Goal: Task Accomplishment & Management: Manage account settings

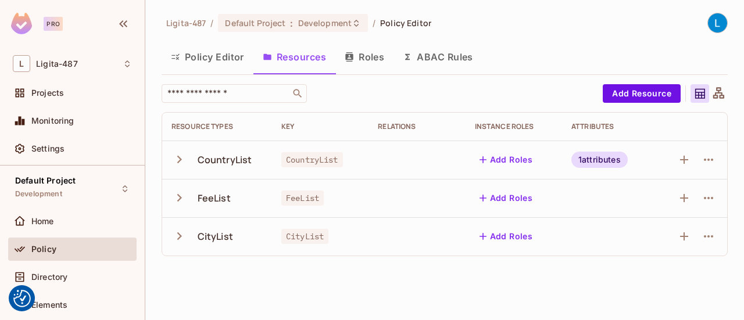
click at [364, 58] on button "Roles" at bounding box center [364, 56] width 58 height 29
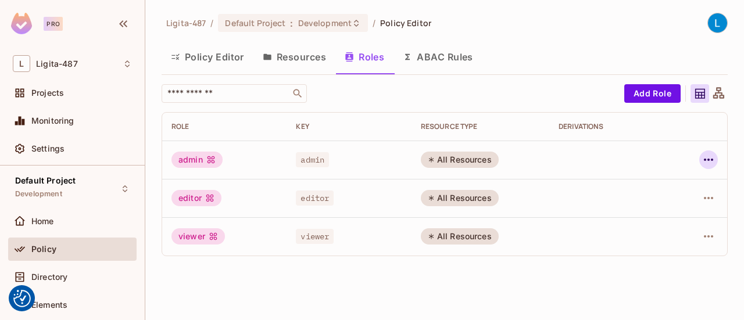
click at [707, 161] on icon "button" at bounding box center [708, 160] width 14 height 14
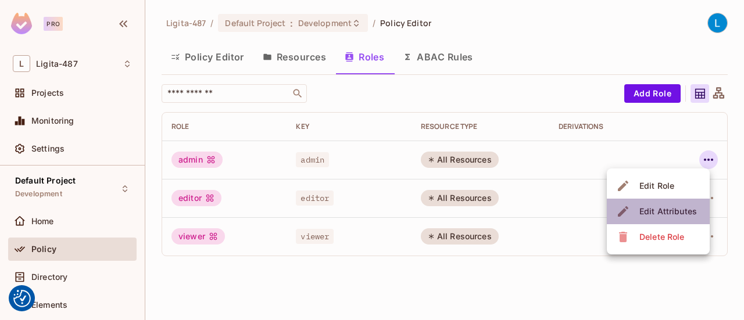
click at [680, 207] on div "Edit Attributes" at bounding box center [668, 212] width 58 height 12
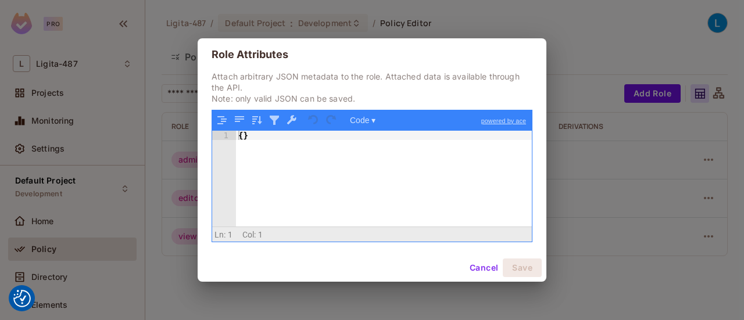
click at [477, 264] on button "Cancel" at bounding box center [484, 268] width 38 height 19
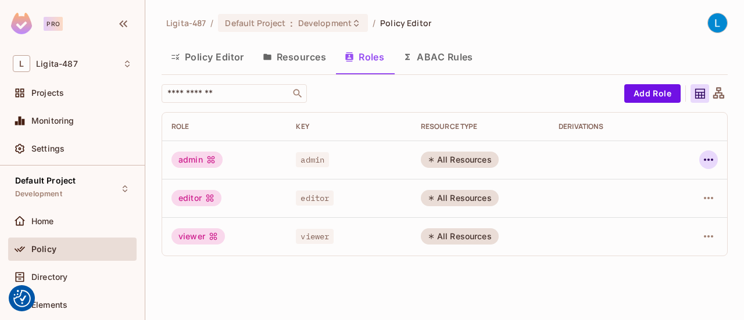
click at [706, 159] on icon "button" at bounding box center [708, 160] width 9 height 2
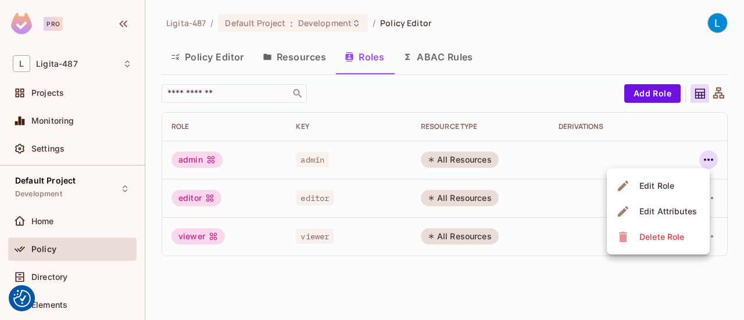
click at [642, 187] on div "Edit Role" at bounding box center [656, 186] width 35 height 12
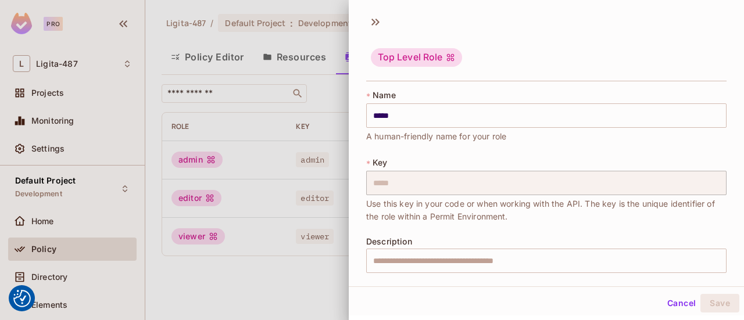
click at [674, 302] on button "Cancel" at bounding box center [681, 303] width 38 height 19
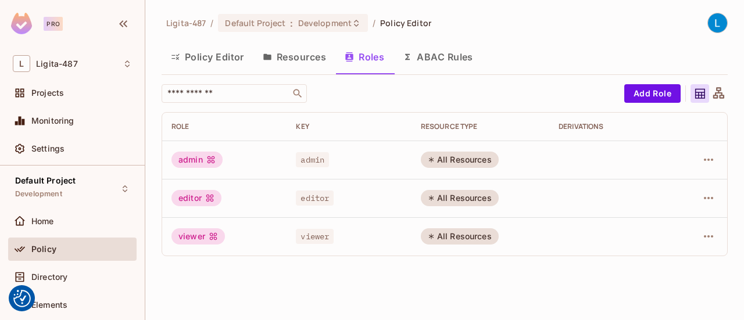
click at [435, 54] on button "ABAC Rules" at bounding box center [437, 56] width 89 height 29
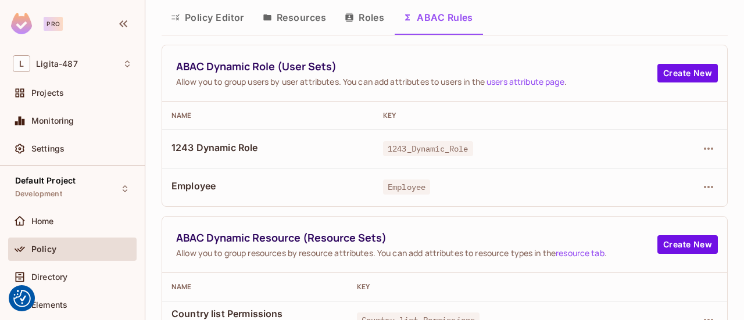
scroll to position [58, 0]
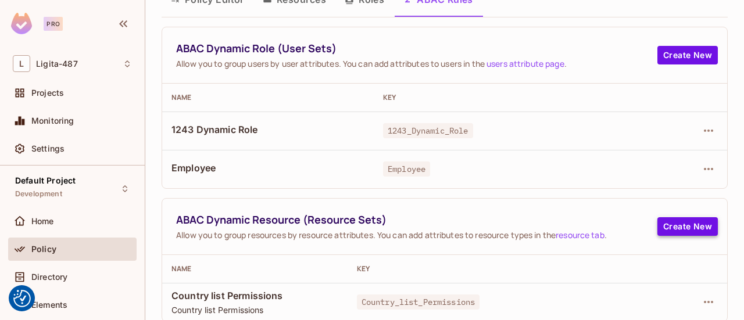
click at [669, 232] on button "Create New" at bounding box center [687, 226] width 60 height 19
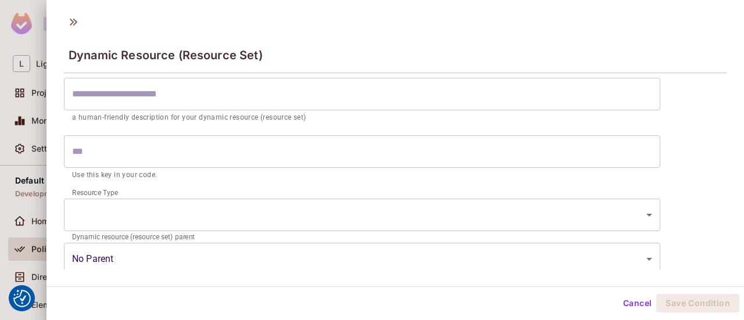
scroll to position [0, 0]
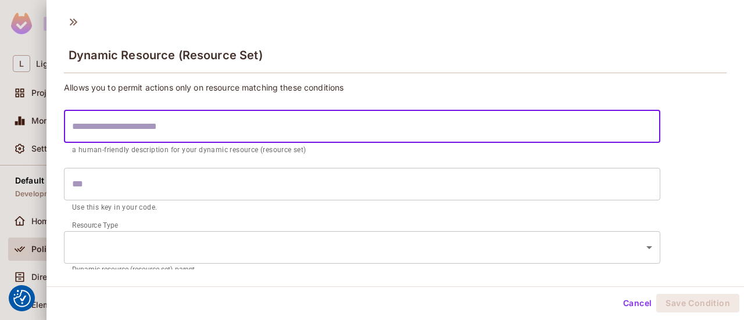
click at [277, 135] on input "text" at bounding box center [362, 126] width 596 height 33
type input "*"
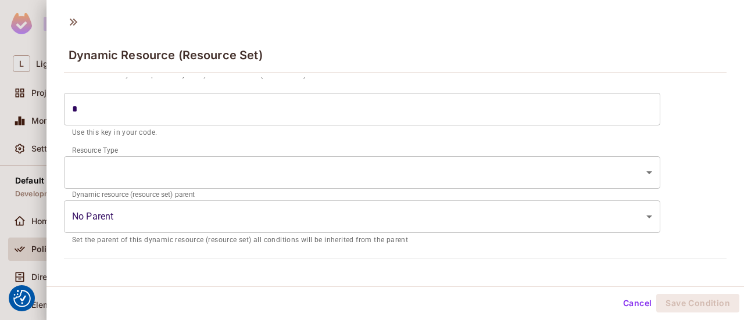
scroll to position [1, 0]
type input "*"
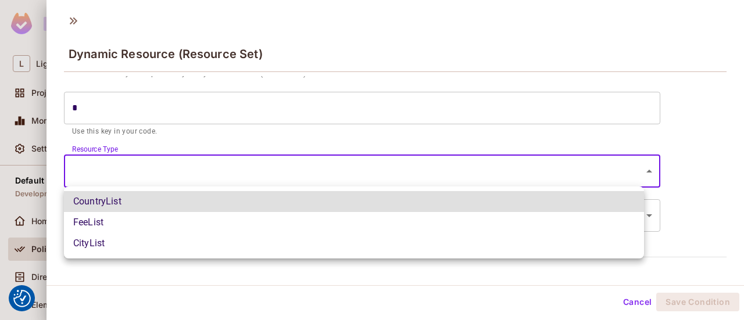
click at [117, 175] on body "We use cookies to enhance your browsing experience, serve personalized ads or c…" at bounding box center [372, 160] width 744 height 320
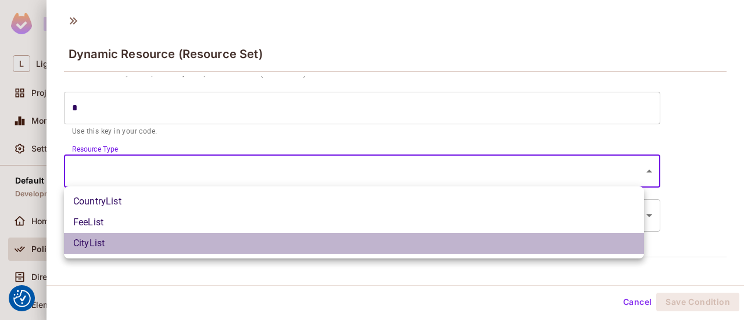
click at [105, 240] on li "CityList" at bounding box center [354, 243] width 580 height 21
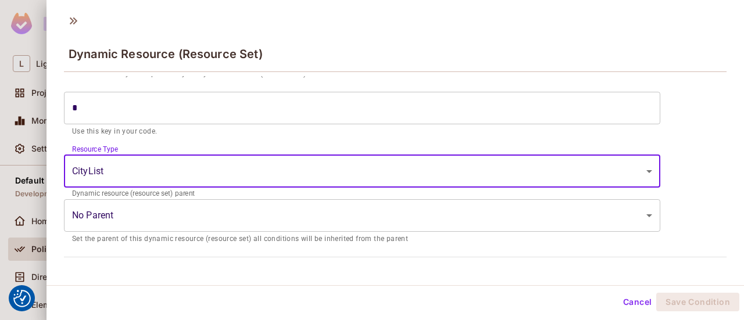
scroll to position [123, 0]
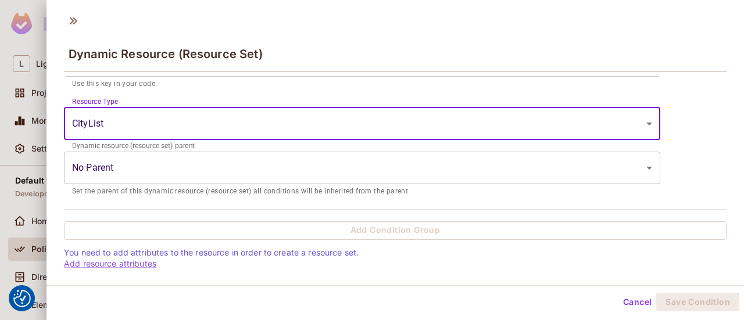
click at [126, 123] on body "We use cookies to enhance your browsing experience, serve personalized ads or c…" at bounding box center [372, 160] width 744 height 320
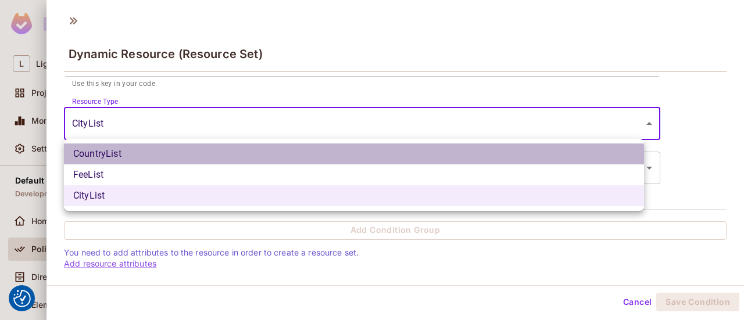
click at [118, 151] on li "CountryList" at bounding box center [354, 154] width 580 height 21
type input "**********"
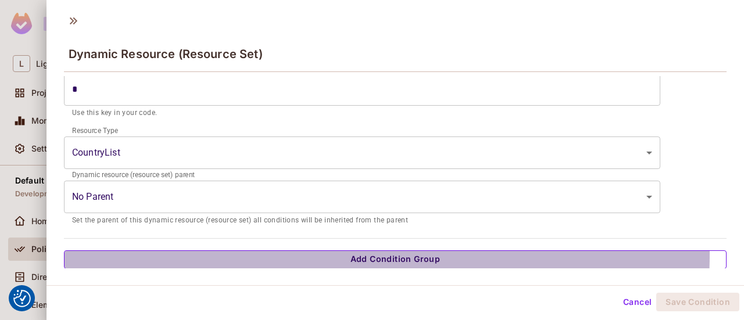
click at [248, 252] on button "Add Condition Group" at bounding box center [395, 259] width 662 height 19
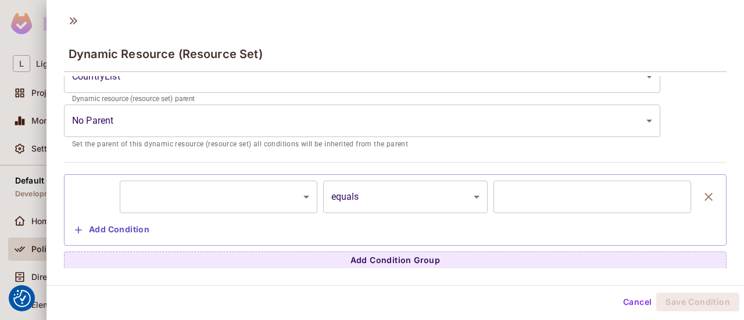
scroll to position [170, 0]
click at [249, 185] on body "We use cookies to enhance your browsing experience, serve personalized ads or c…" at bounding box center [372, 160] width 744 height 320
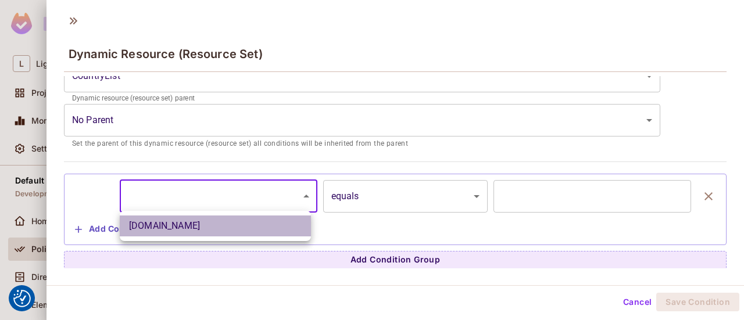
click at [212, 227] on li "[DOMAIN_NAME]" at bounding box center [215, 226] width 191 height 21
type input "**********"
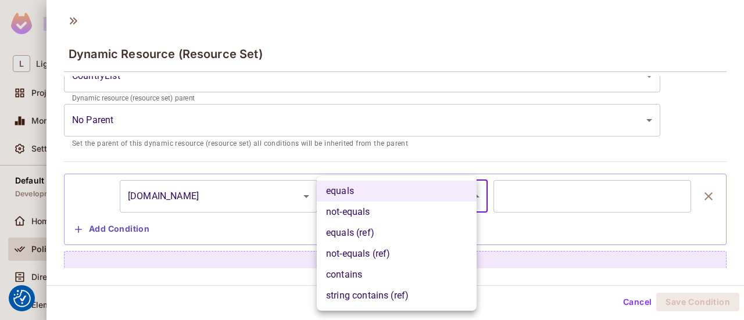
click at [344, 194] on body "We use cookies to enhance your browsing experience, serve personalized ads or c…" at bounding box center [372, 160] width 744 height 320
drag, startPoint x: 344, startPoint y: 194, endPoint x: 353, endPoint y: 187, distance: 12.0
click at [344, 194] on li "equals" at bounding box center [397, 191] width 160 height 21
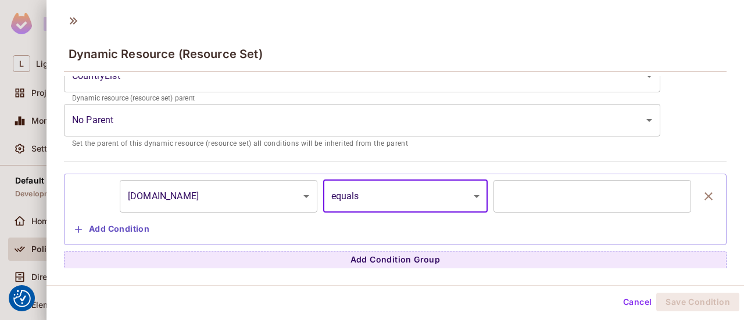
click at [522, 185] on input "text" at bounding box center [592, 196] width 198 height 33
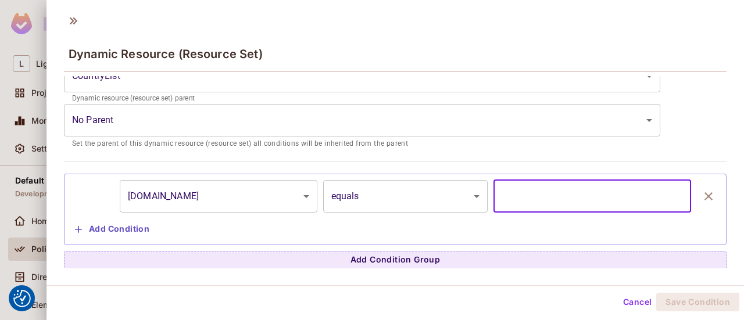
click at [519, 195] on input "text" at bounding box center [592, 196] width 198 height 33
click at [244, 122] on body "We use cookies to enhance your browsing experience, serve personalized ads or c…" at bounding box center [372, 160] width 744 height 320
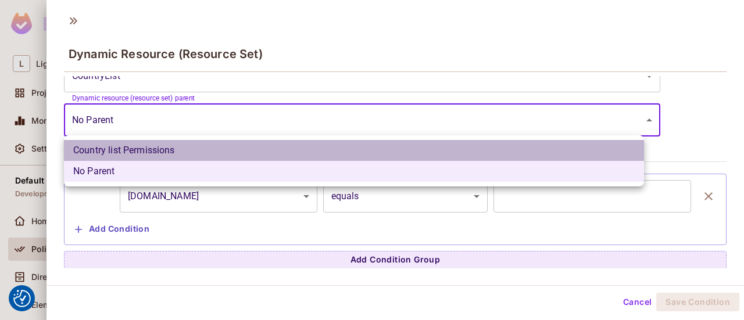
click at [198, 148] on li "Country list Permissions" at bounding box center [354, 150] width 580 height 21
type input "**********"
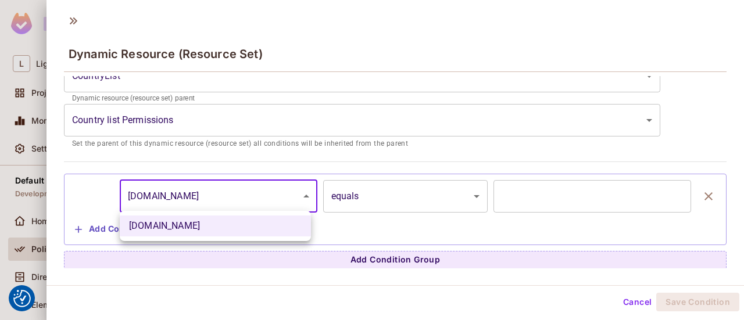
click at [288, 188] on body "We use cookies to enhance your browsing experience, serve personalized ads or c…" at bounding box center [372, 160] width 744 height 320
click at [227, 119] on div at bounding box center [372, 160] width 744 height 320
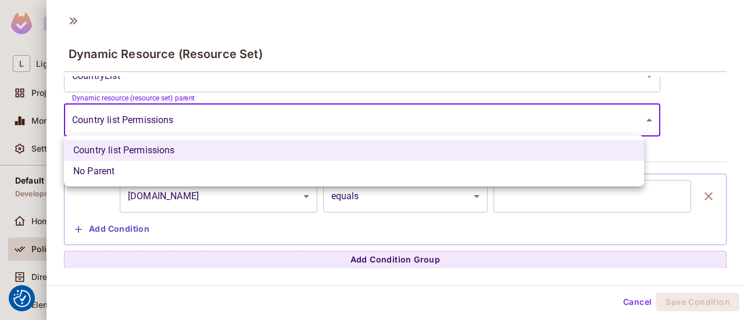
click at [223, 119] on body "We use cookies to enhance your browsing experience, serve personalized ads or c…" at bounding box center [372, 160] width 744 height 320
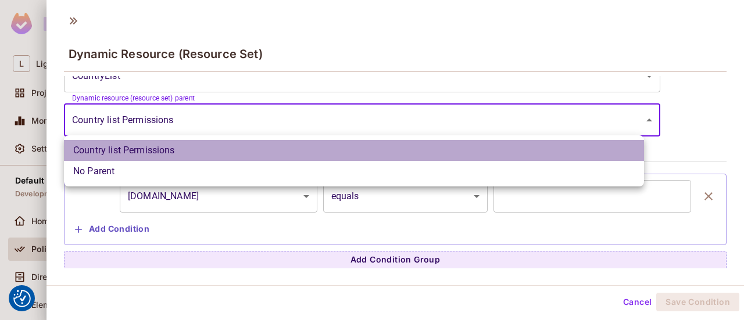
click at [198, 148] on li "Country list Permissions" at bounding box center [354, 150] width 580 height 21
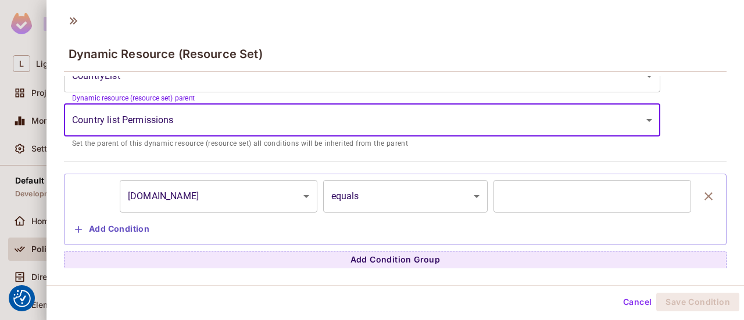
click at [288, 189] on body "We use cookies to enhance your browsing experience, serve personalized ads or c…" at bounding box center [372, 160] width 744 height 320
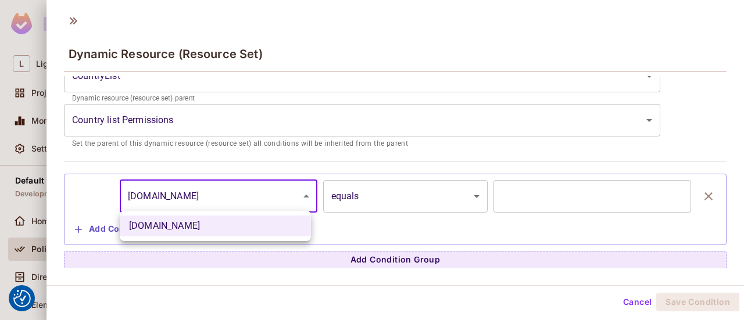
click at [295, 191] on div at bounding box center [372, 160] width 744 height 320
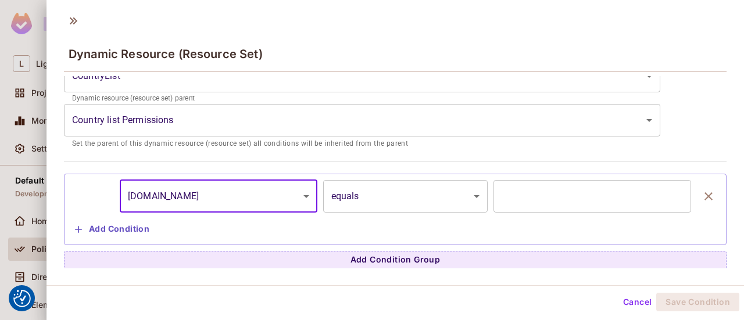
click at [389, 202] on body "We use cookies to enhance your browsing experience, serve personalized ads or c…" at bounding box center [372, 160] width 744 height 320
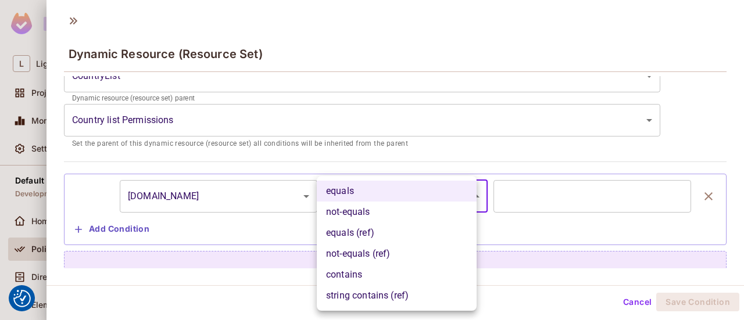
click at [571, 194] on div at bounding box center [372, 160] width 744 height 320
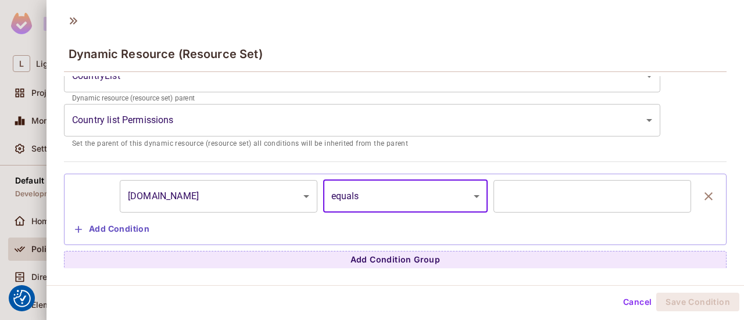
click at [589, 193] on input "text" at bounding box center [592, 196] width 198 height 33
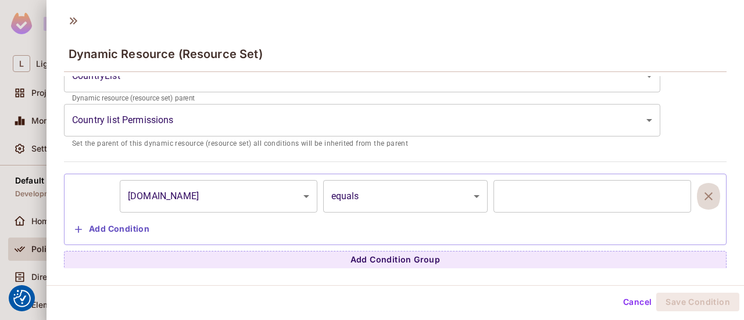
click at [701, 200] on icon "button" at bounding box center [708, 196] width 14 height 14
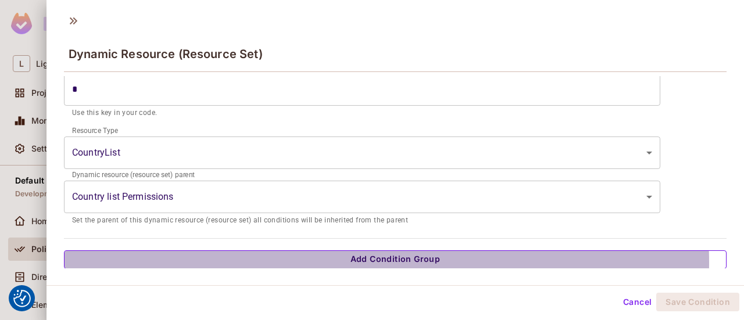
click at [363, 261] on button "Add Condition Group" at bounding box center [395, 259] width 662 height 19
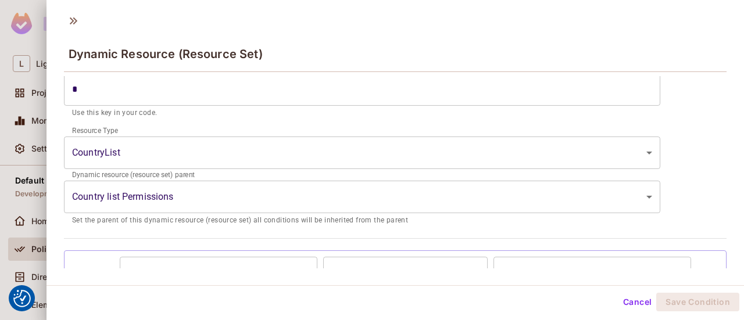
scroll to position [170, 0]
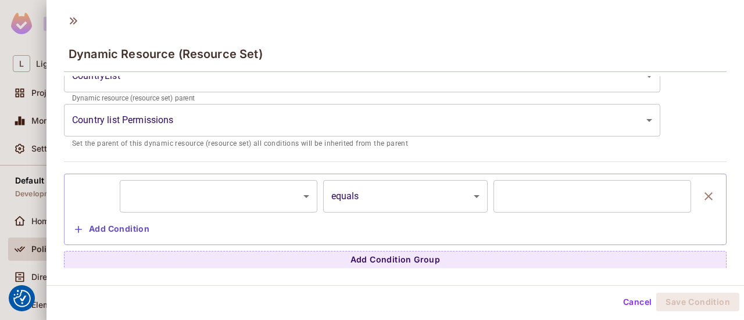
click at [303, 201] on body "We use cookies to enhance your browsing experience, serve personalized ads or c…" at bounding box center [372, 160] width 744 height 320
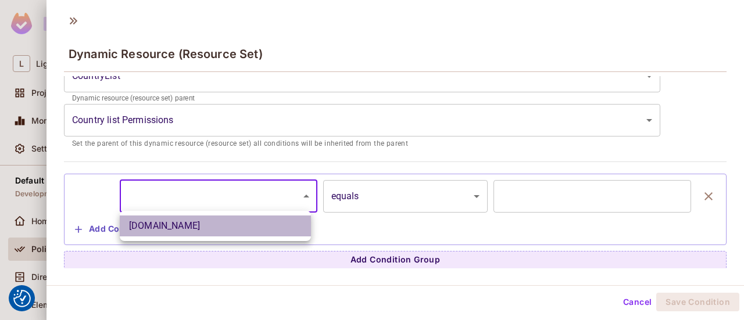
click at [272, 217] on li "[DOMAIN_NAME]" at bounding box center [215, 226] width 191 height 21
type input "**********"
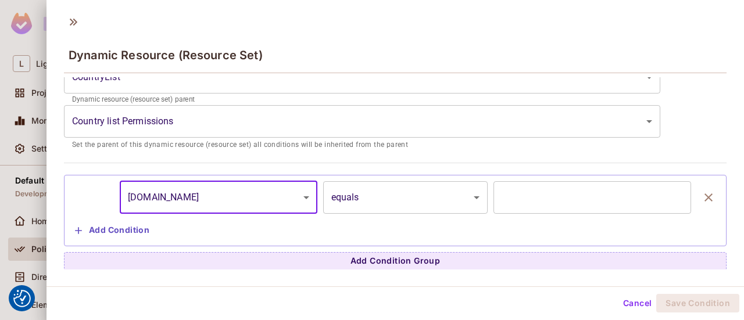
click at [623, 302] on button "Cancel" at bounding box center [637, 303] width 38 height 19
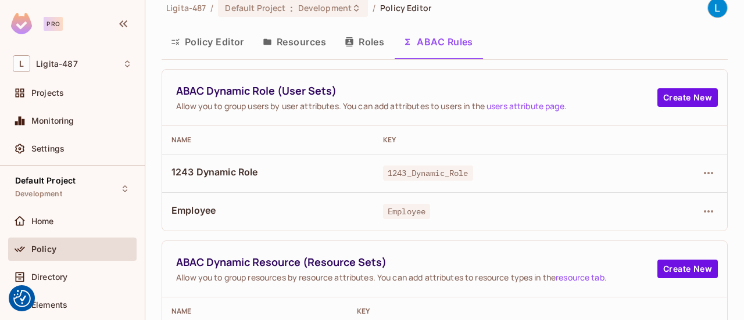
scroll to position [0, 0]
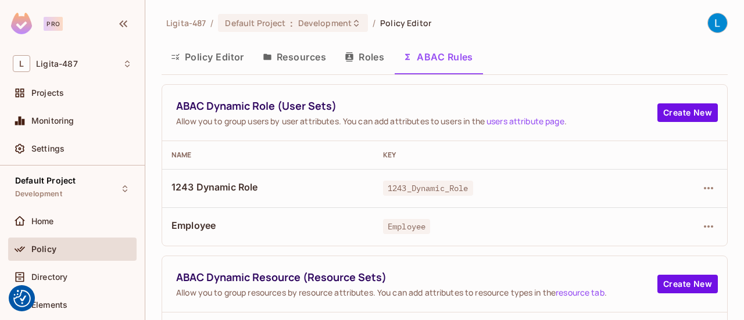
click at [206, 56] on button "Policy Editor" at bounding box center [208, 56] width 92 height 29
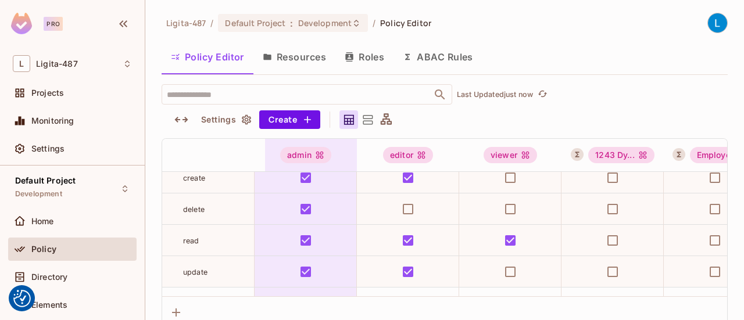
scroll to position [0, 10]
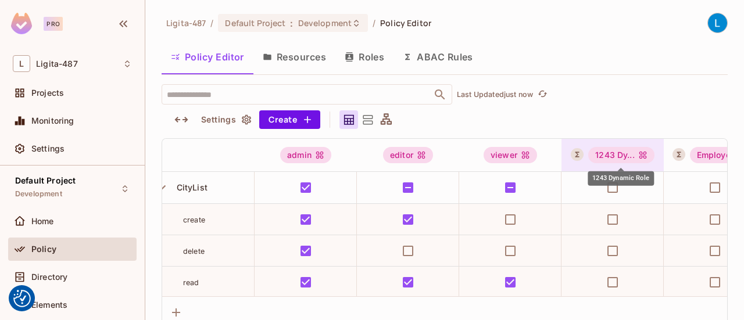
click at [621, 153] on div "1243 Dy..." at bounding box center [621, 155] width 66 height 16
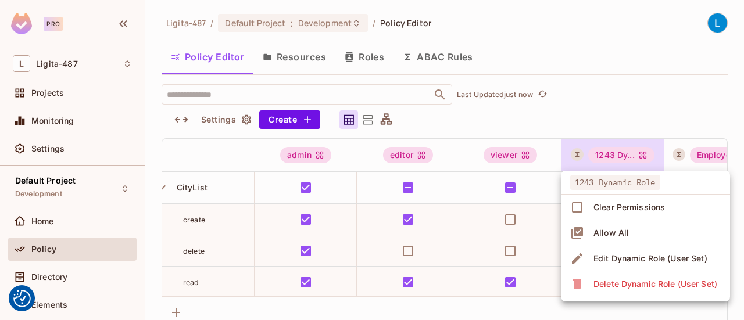
click at [669, 256] on div "Edit Dynamic Role (User Set)" at bounding box center [650, 259] width 114 height 12
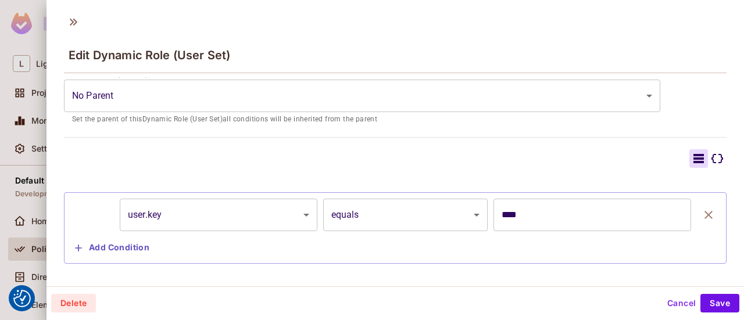
scroll to position [228, 0]
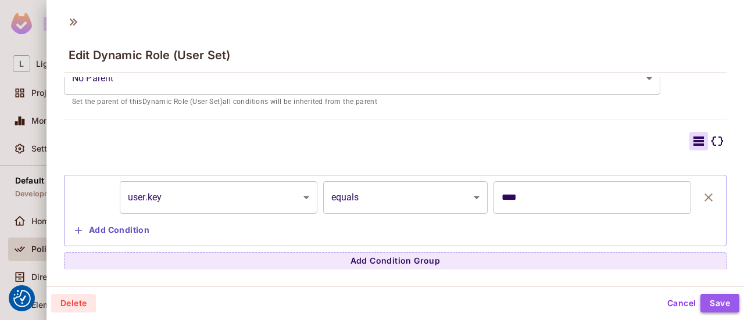
click at [711, 298] on button "Save" at bounding box center [719, 303] width 39 height 19
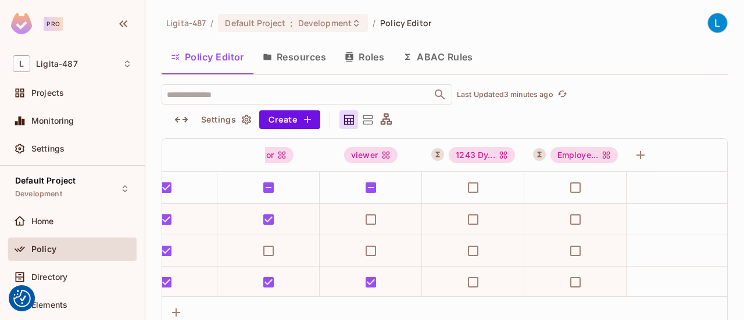
scroll to position [0, 153]
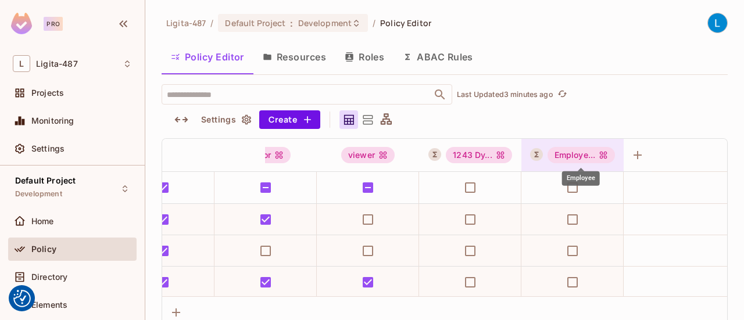
click at [570, 156] on div "Employe..." at bounding box center [581, 155] width 68 height 16
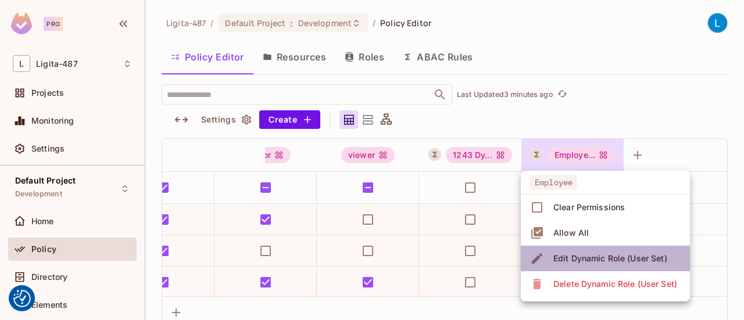
click at [635, 259] on div "Edit Dynamic Role (User Set)" at bounding box center [610, 259] width 114 height 12
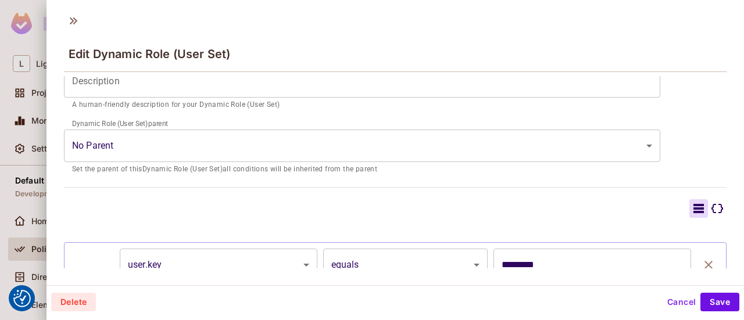
scroll to position [228, 0]
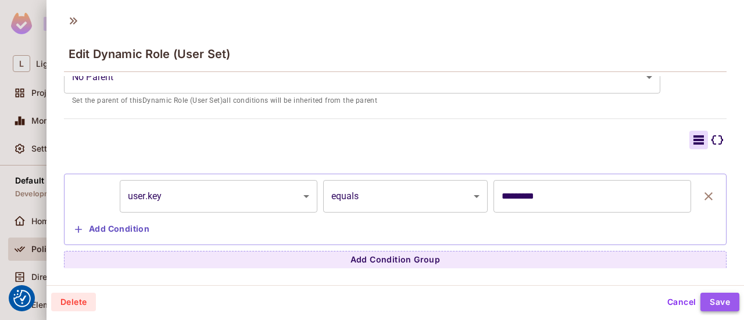
click at [711, 303] on button "Save" at bounding box center [719, 302] width 39 height 19
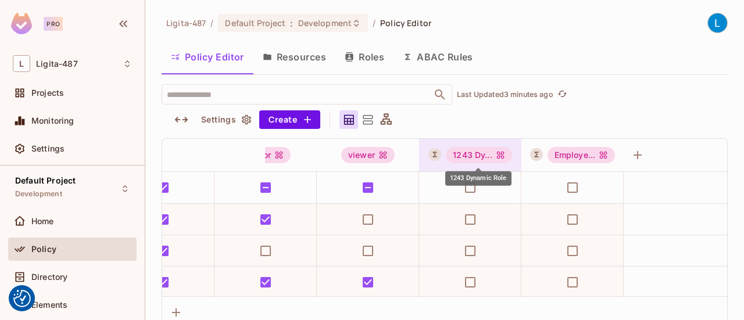
drag, startPoint x: 486, startPoint y: 155, endPoint x: 461, endPoint y: 156, distance: 25.0
click at [461, 156] on div "1243 Dy..." at bounding box center [479, 155] width 66 height 16
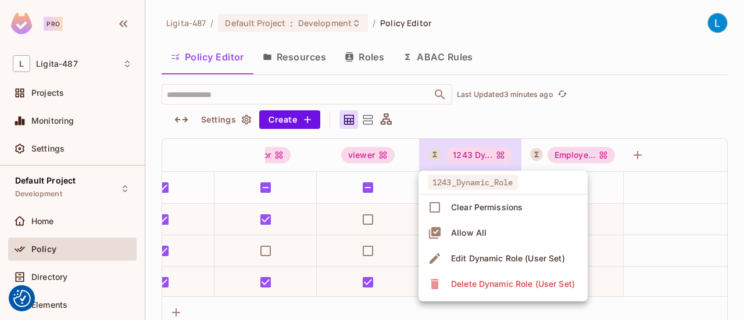
click at [523, 119] on div at bounding box center [372, 160] width 744 height 320
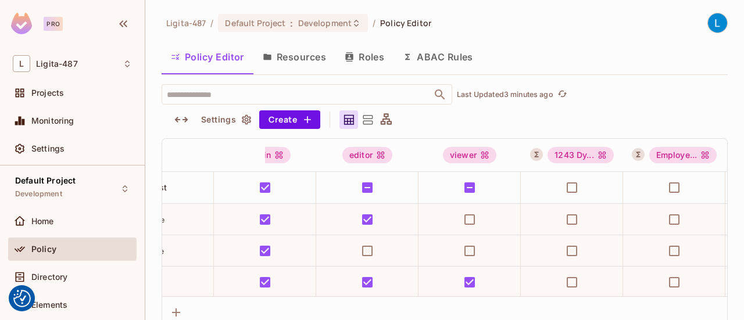
scroll to position [0, 70]
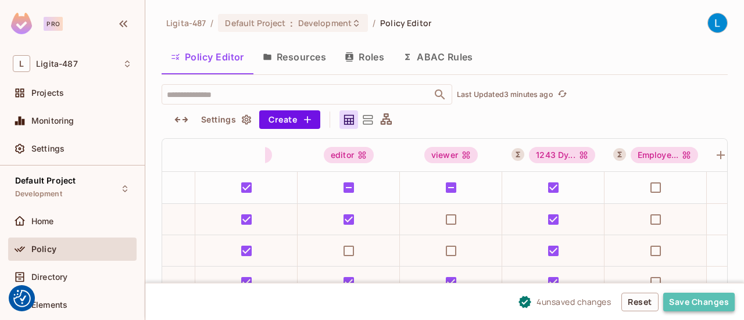
click at [680, 300] on button "Save Changes" at bounding box center [698, 302] width 71 height 19
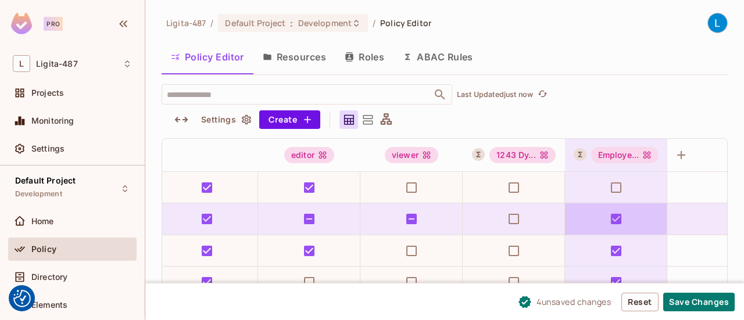
scroll to position [349, 109]
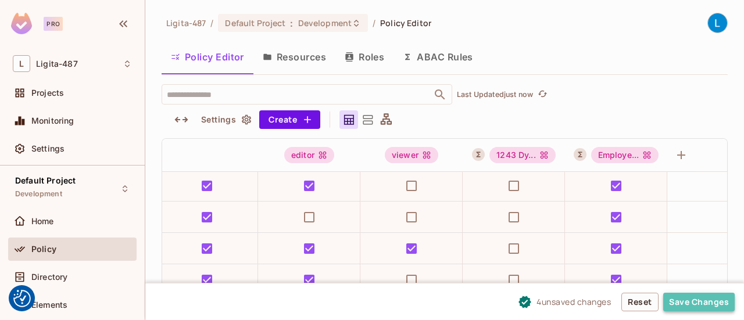
click at [702, 305] on button "Save Changes" at bounding box center [698, 302] width 71 height 19
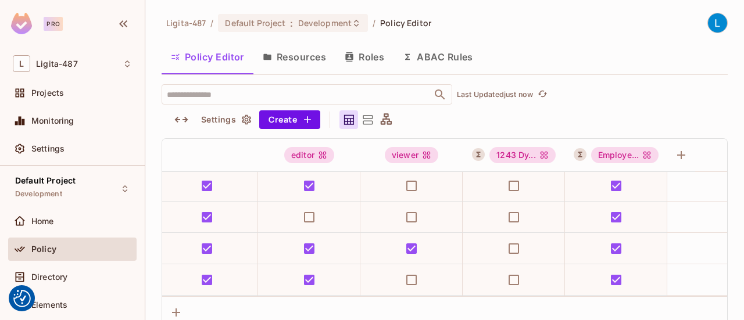
click at [384, 116] on icon at bounding box center [386, 118] width 11 height 11
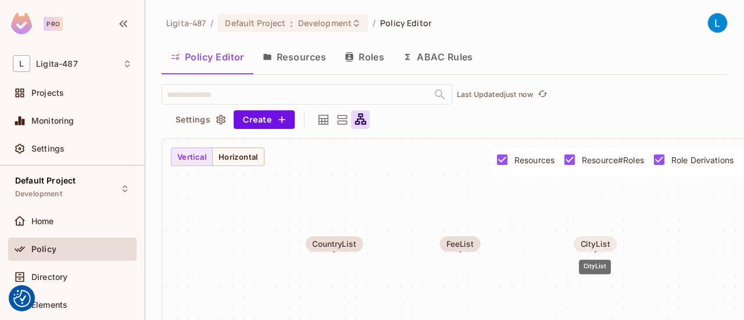
click at [596, 245] on div "CityList" at bounding box center [596, 244] width 30 height 9
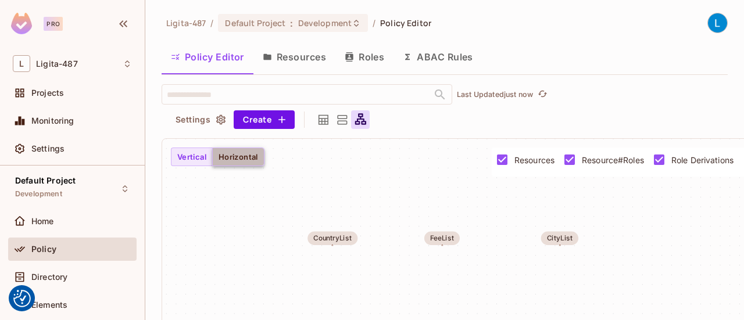
click at [227, 159] on button "Horizontal" at bounding box center [238, 157] width 52 height 19
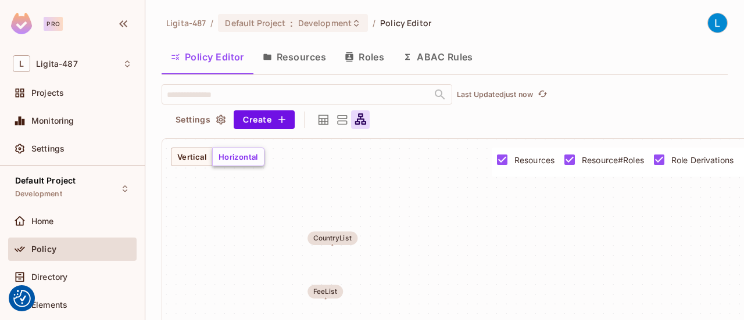
scroll to position [58, 0]
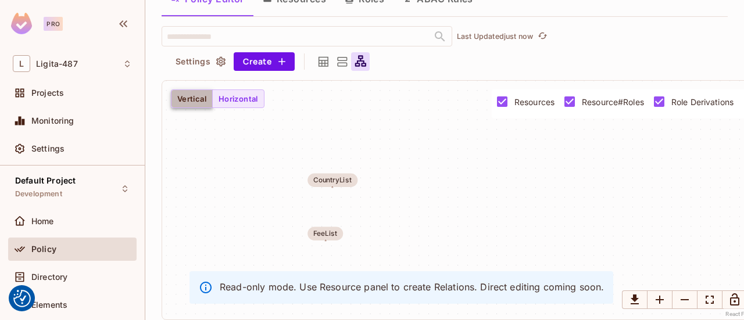
click at [186, 95] on button "Vertical" at bounding box center [192, 98] width 42 height 19
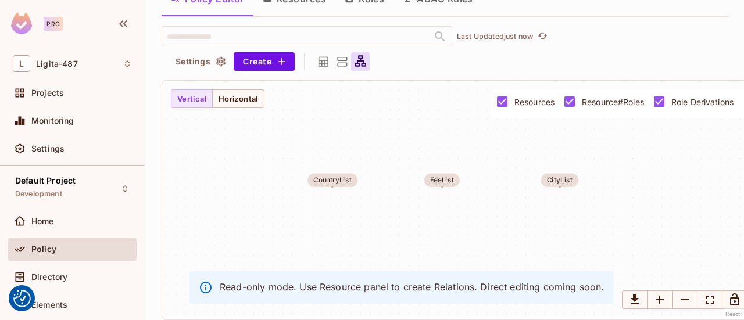
click at [338, 65] on icon at bounding box center [342, 62] width 15 height 15
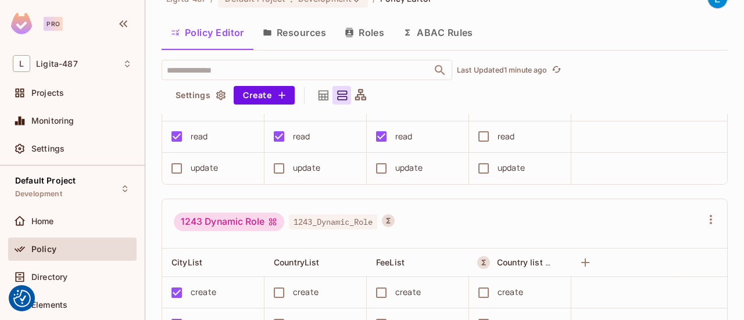
scroll to position [639, 0]
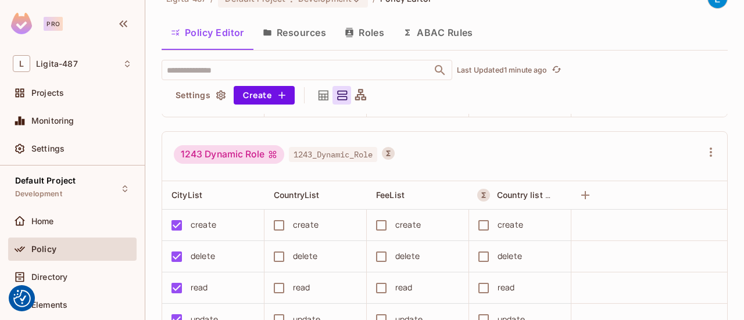
click at [255, 150] on div "1243 Dynamic Role" at bounding box center [229, 154] width 110 height 19
click at [251, 150] on div "1243 Dynamic Role" at bounding box center [229, 154] width 110 height 19
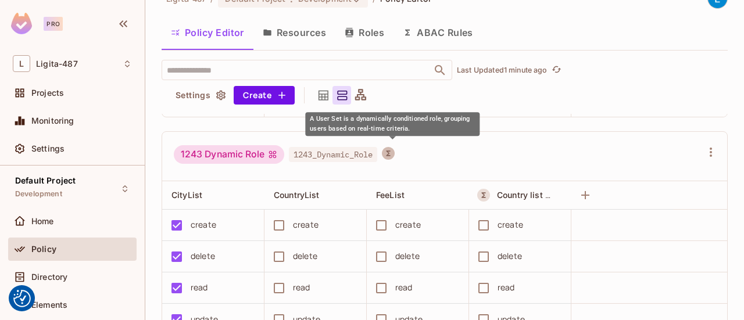
click at [392, 151] on icon "A User Set is a dynamically conditioned role, grouping users based on real-time…" at bounding box center [388, 153] width 8 height 8
click at [390, 152] on icon "A User Set is a dynamically conditioned role, grouping users based on real-time…" at bounding box center [388, 153] width 8 height 8
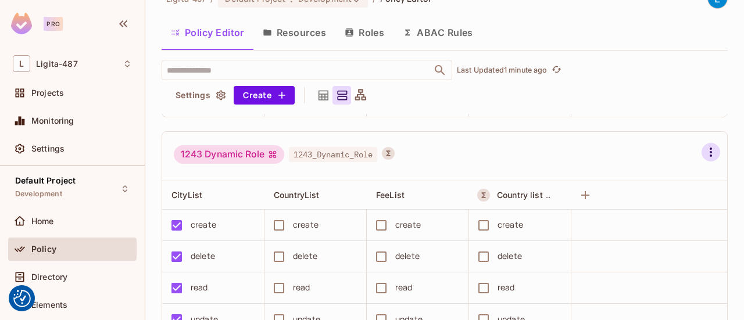
click at [704, 149] on icon "button" at bounding box center [711, 152] width 14 height 14
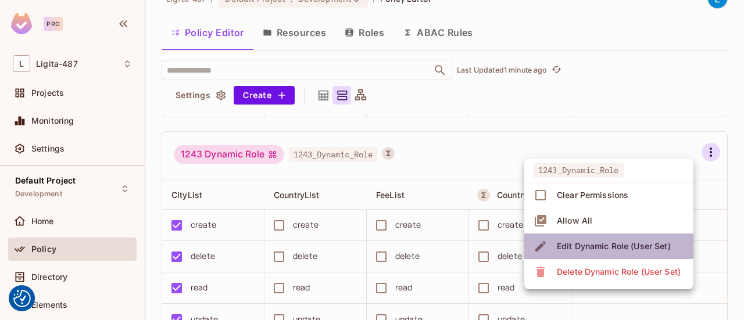
click at [600, 247] on div "Edit Dynamic Role (User Set)" at bounding box center [614, 247] width 114 height 12
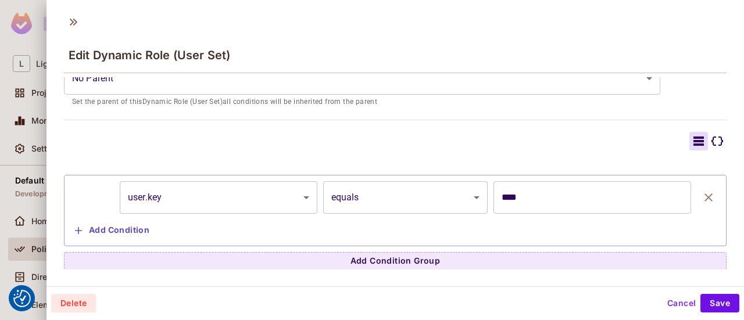
scroll to position [1, 0]
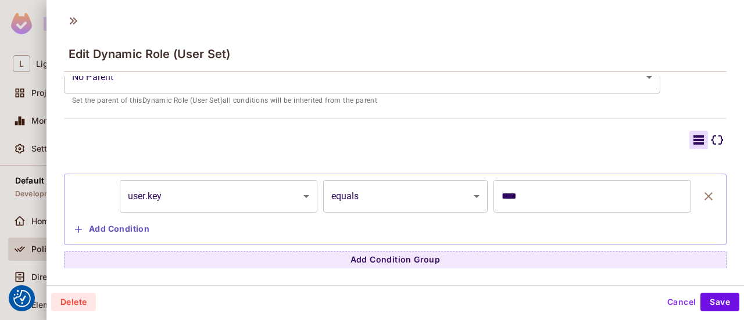
click at [675, 298] on button "Cancel" at bounding box center [681, 302] width 38 height 19
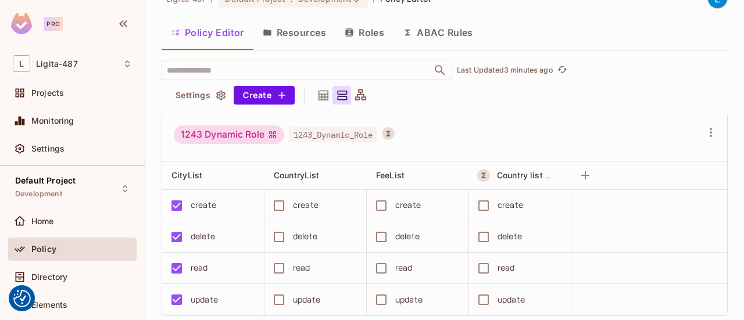
scroll to position [665, 0]
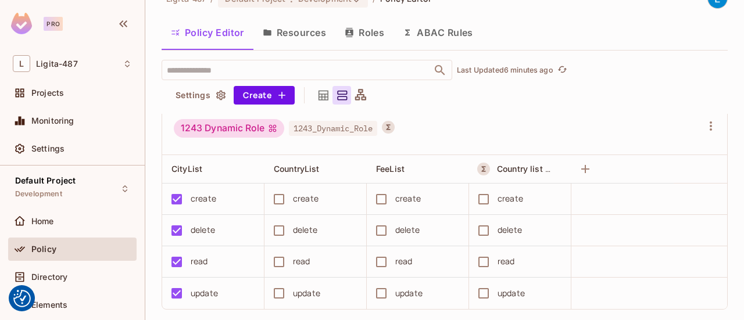
click at [438, 103] on div "​ Last Updated 6 minutes ago Settings Create" at bounding box center [445, 82] width 566 height 45
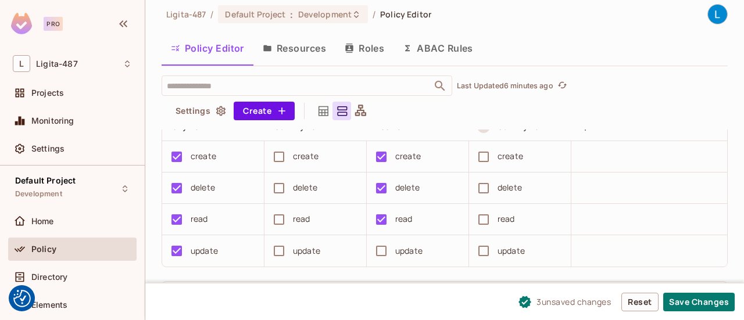
scroll to position [0, 0]
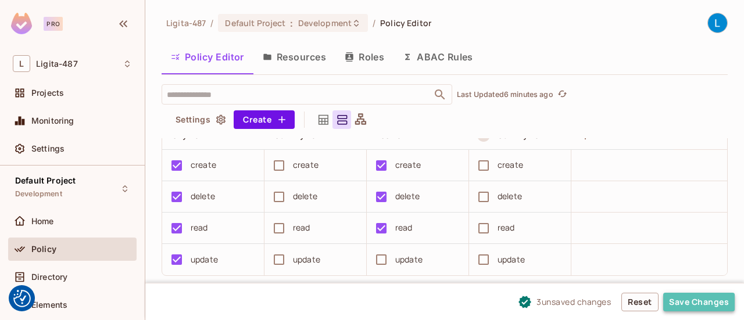
click at [695, 296] on button "Save Changes" at bounding box center [698, 302] width 71 height 19
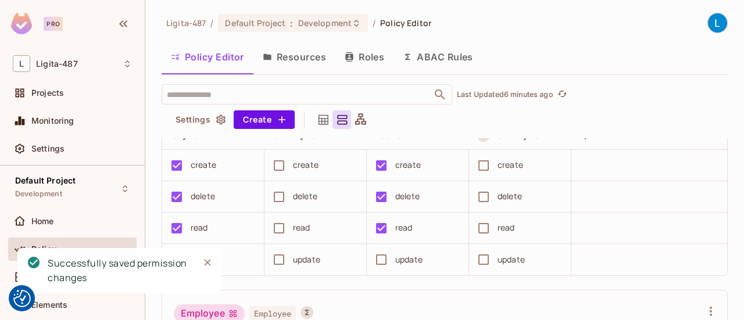
click at [445, 56] on button "ABAC Rules" at bounding box center [437, 56] width 89 height 29
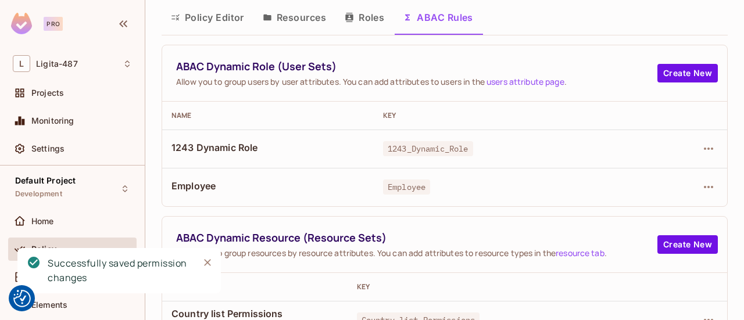
scroll to position [58, 0]
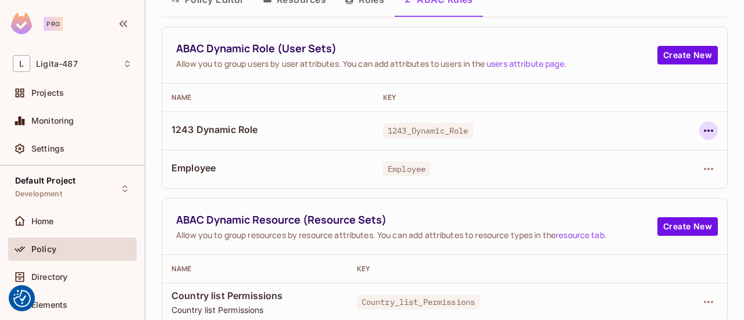
click at [701, 131] on icon "button" at bounding box center [708, 131] width 14 height 14
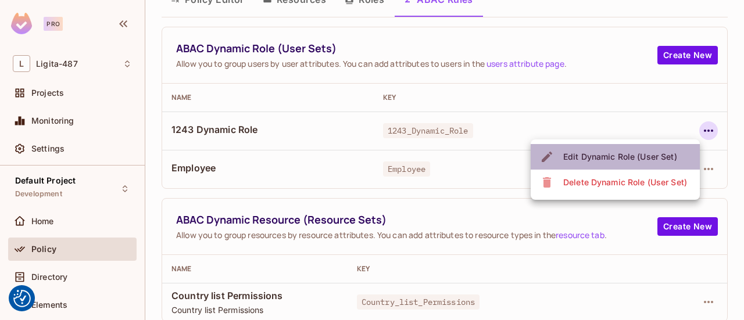
click at [647, 156] on div "Edit Dynamic Role (User Set)" at bounding box center [620, 157] width 114 height 12
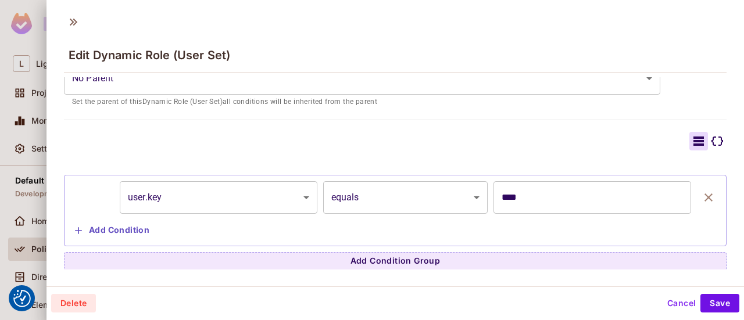
scroll to position [1, 0]
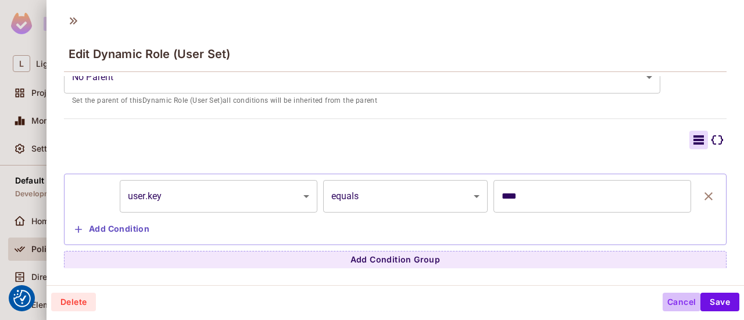
click at [669, 297] on button "Cancel" at bounding box center [681, 302] width 38 height 19
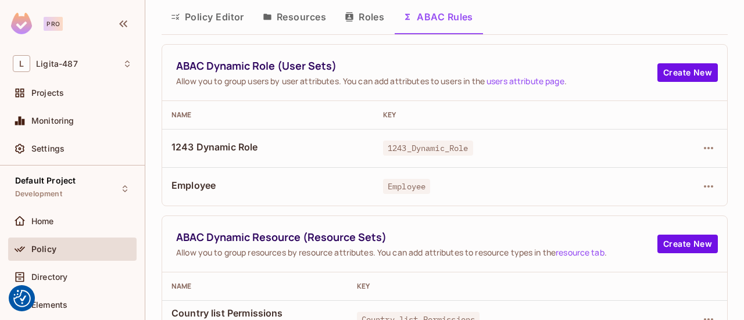
scroll to position [58, 0]
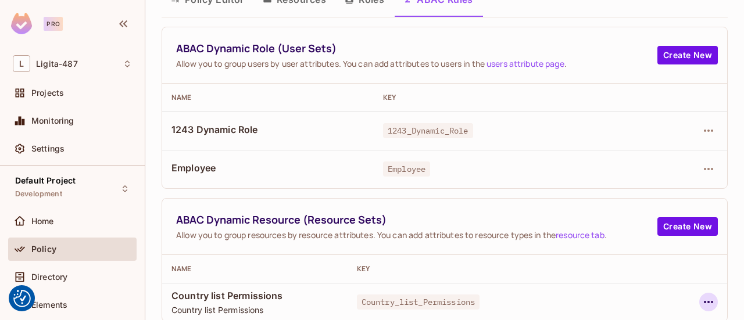
click at [701, 299] on icon "button" at bounding box center [708, 302] width 14 height 14
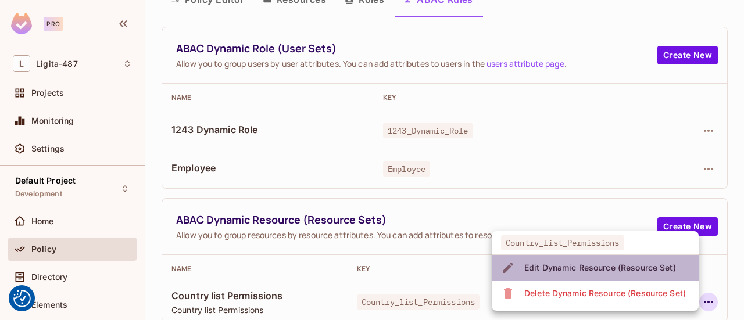
click at [602, 266] on div "Edit Dynamic Resource (Resource Set)" at bounding box center [600, 268] width 152 height 12
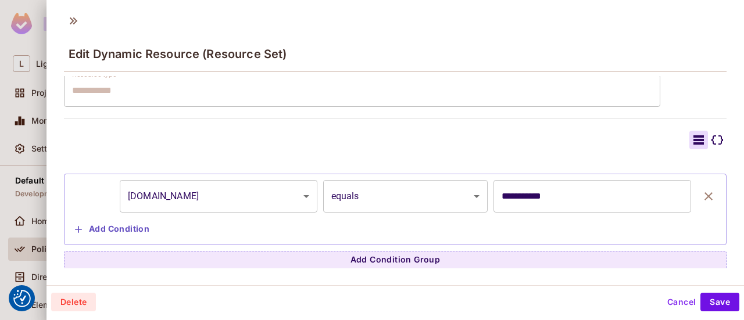
scroll to position [0, 0]
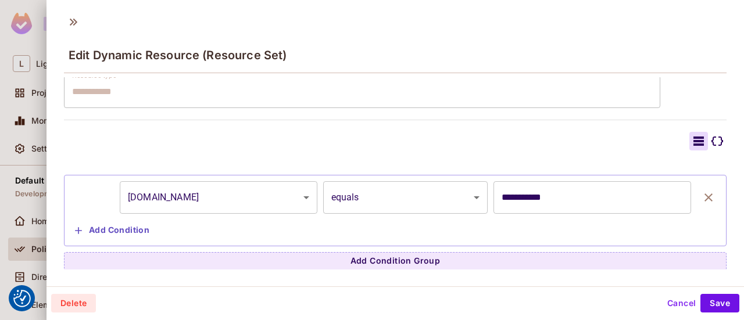
click at [672, 300] on button "Cancel" at bounding box center [681, 303] width 38 height 19
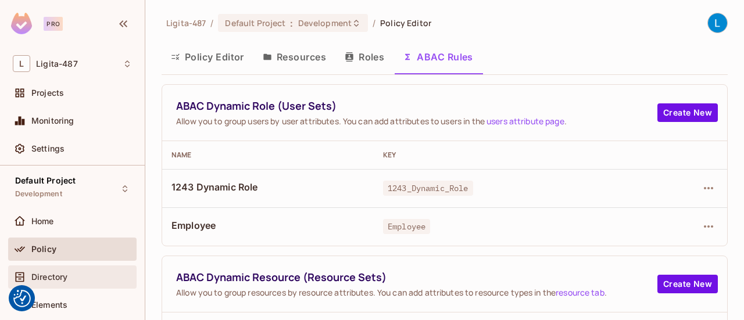
click at [51, 275] on span "Directory" at bounding box center [49, 277] width 36 height 9
